Goal: Register for event/course

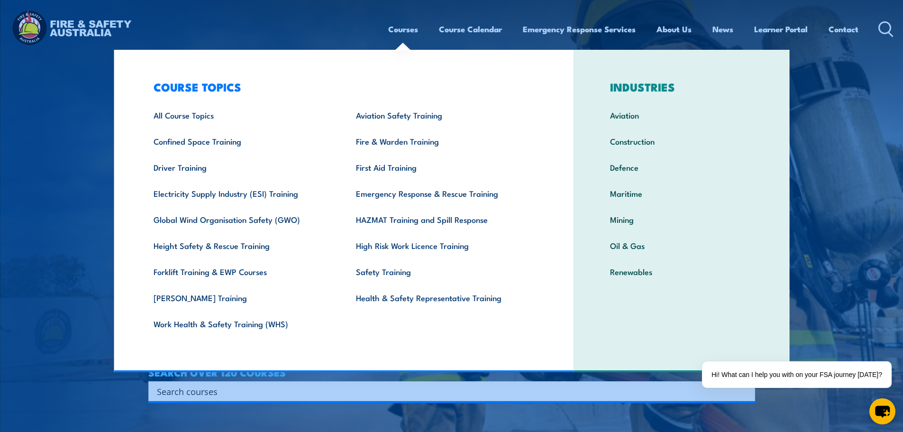
click at [409, 32] on link "Courses" at bounding box center [403, 29] width 30 height 25
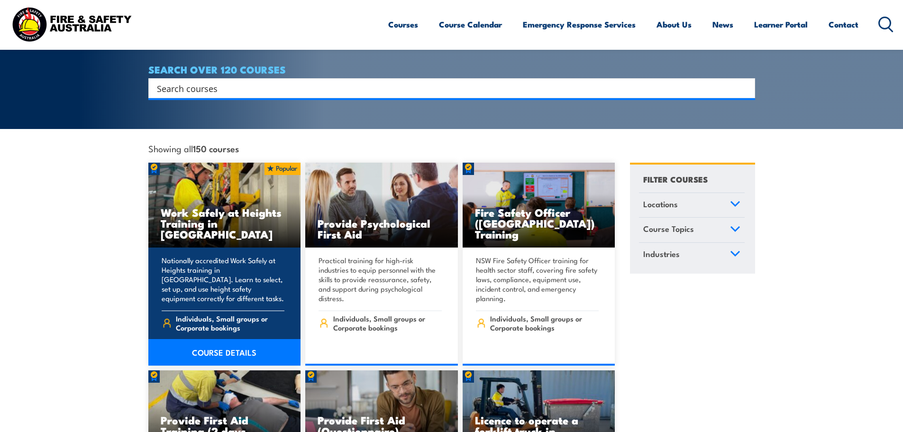
scroll to position [190, 0]
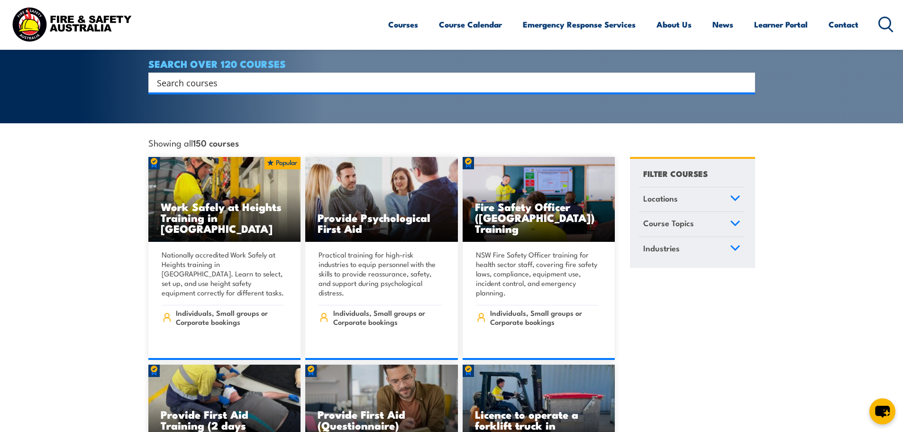
click at [727, 174] on div "FILTER COURSES Locations [GEOGRAPHIC_DATA] [GEOGRAPHIC_DATA] [GEOGRAPHIC_DATA] …" at bounding box center [692, 212] width 125 height 111
click at [720, 187] on link "Locations" at bounding box center [692, 199] width 106 height 25
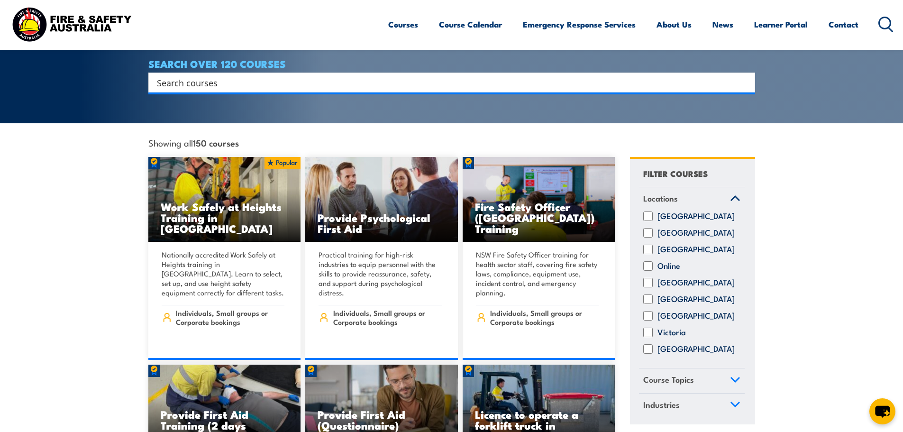
click at [652, 279] on input "[GEOGRAPHIC_DATA]" at bounding box center [647, 282] width 9 height 9
checkbox input "true"
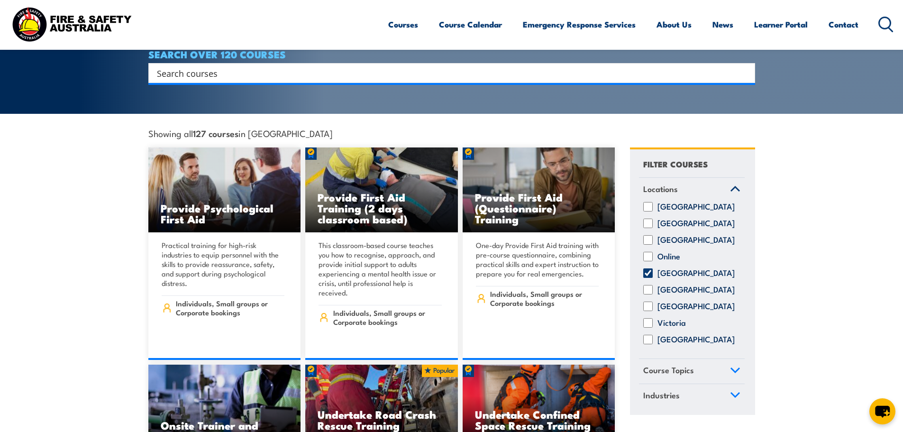
scroll to position [42, 0]
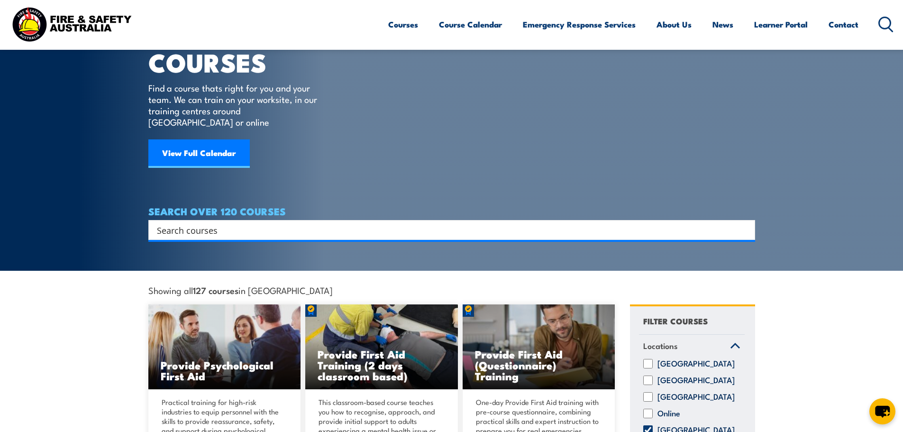
click at [222, 223] on input "Search input" at bounding box center [445, 230] width 577 height 14
type input "Fire advisor"
